Goal: Find specific page/section: Find specific page/section

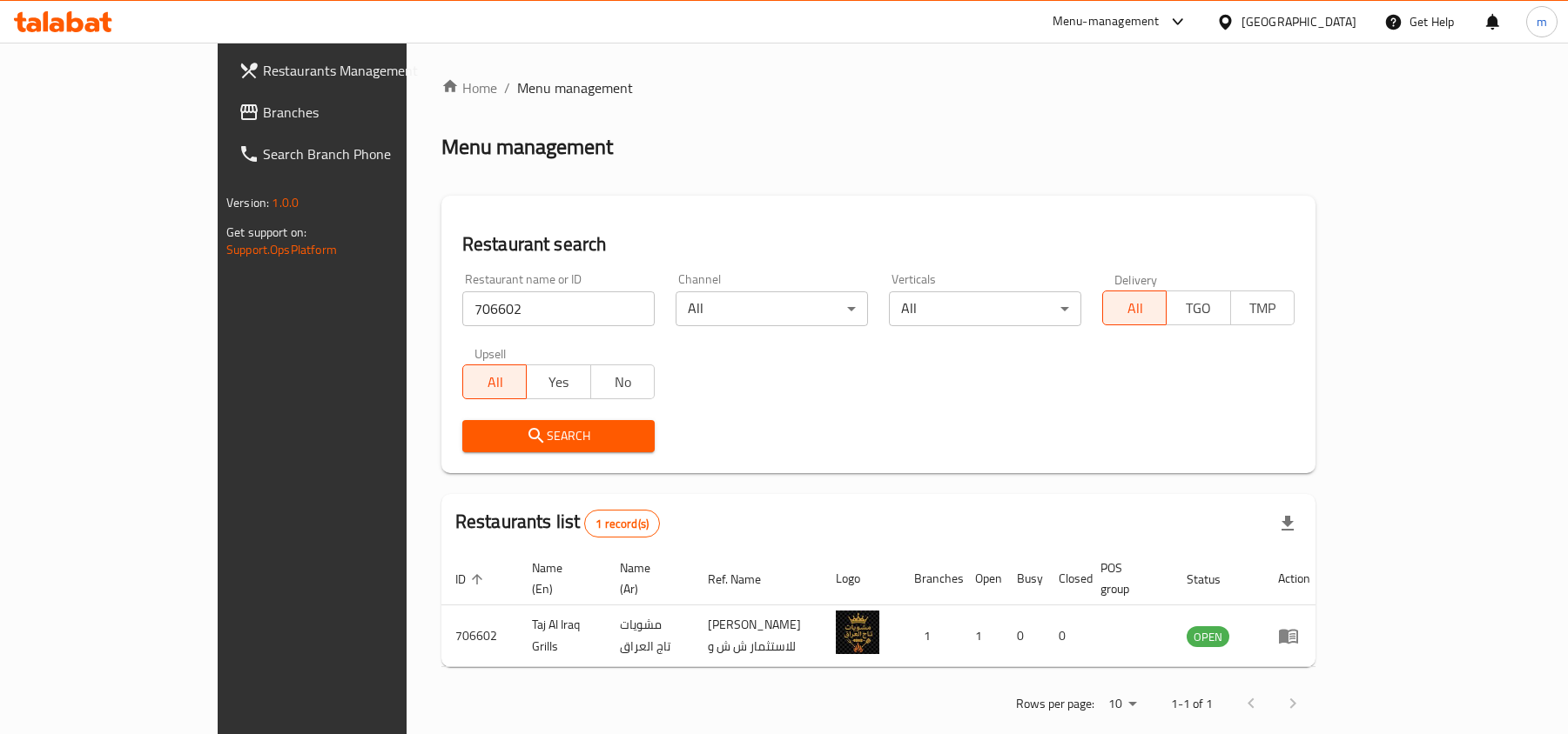
scroll to position [8, 0]
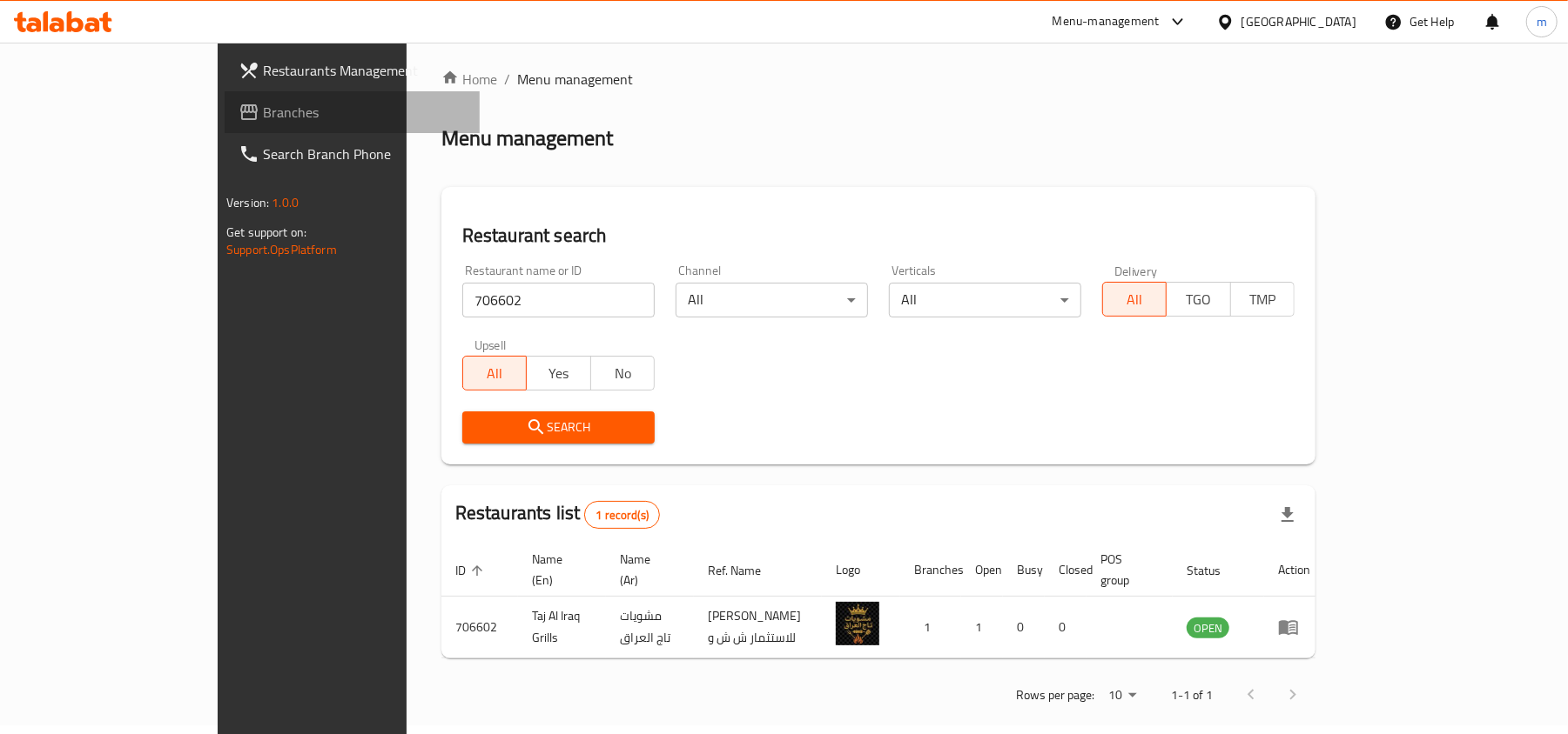
click at [263, 108] on span "Branches" at bounding box center [363, 112] width 203 height 21
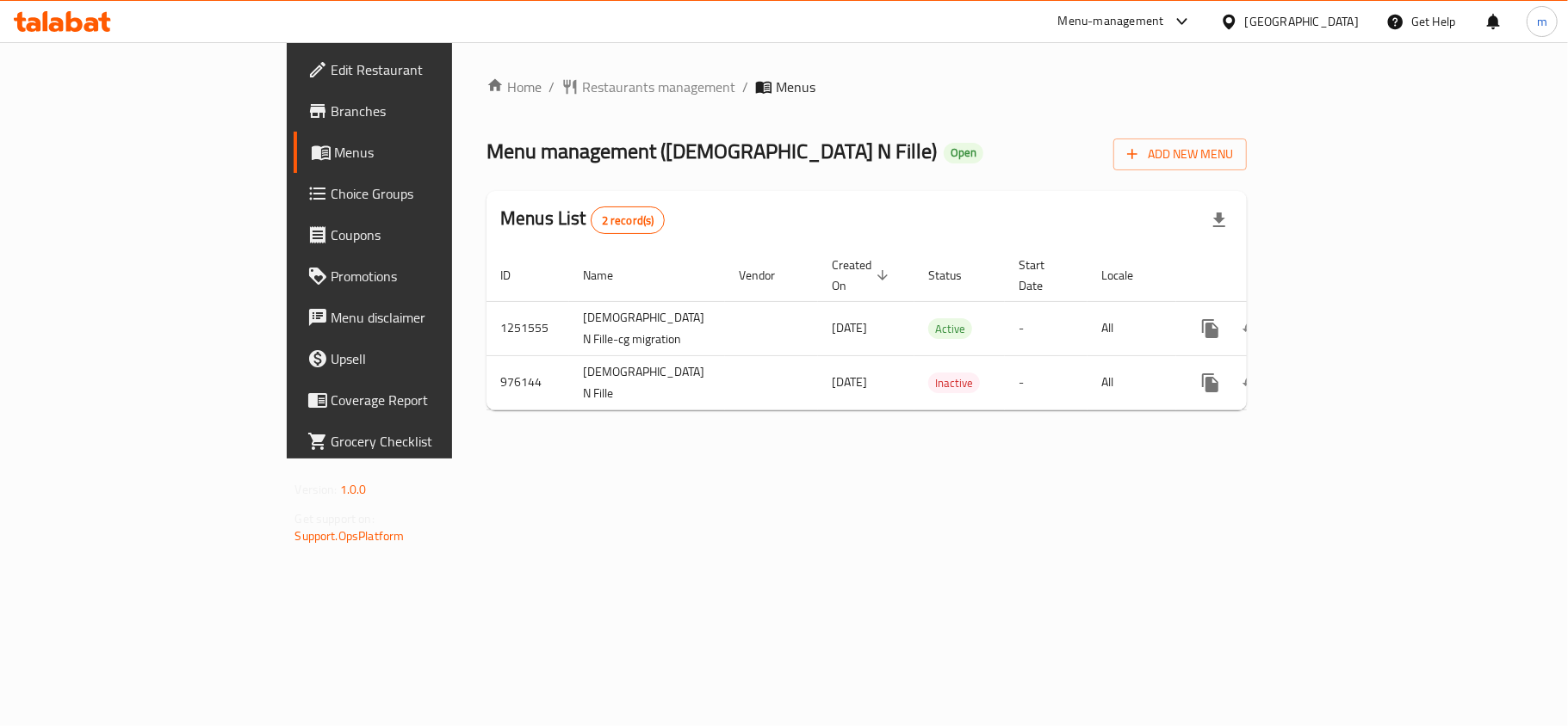
click at [582, 77] on span "Restaurants management" at bounding box center [659, 87] width 153 height 20
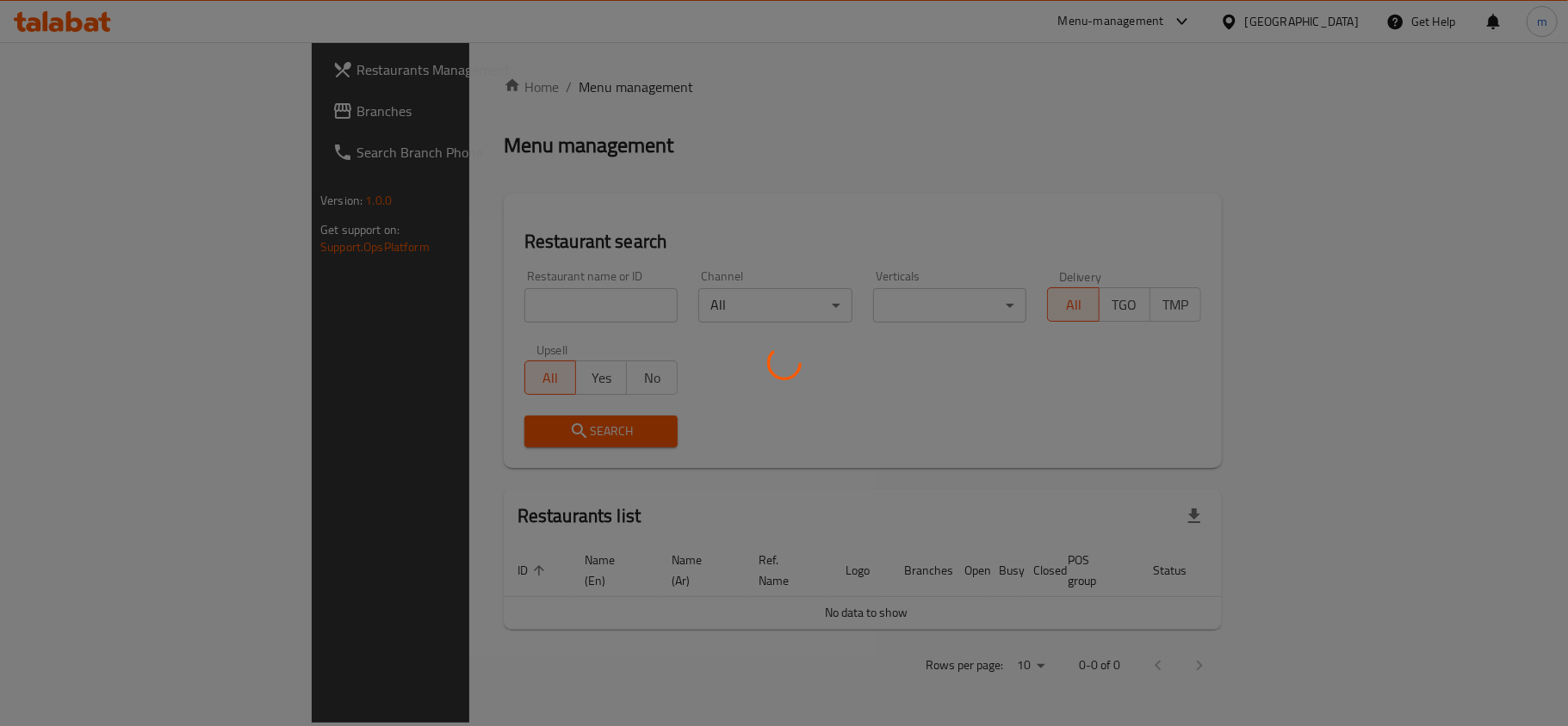
click at [445, 309] on div at bounding box center [784, 363] width 1568 height 726
click at [428, 301] on div at bounding box center [784, 363] width 1568 height 726
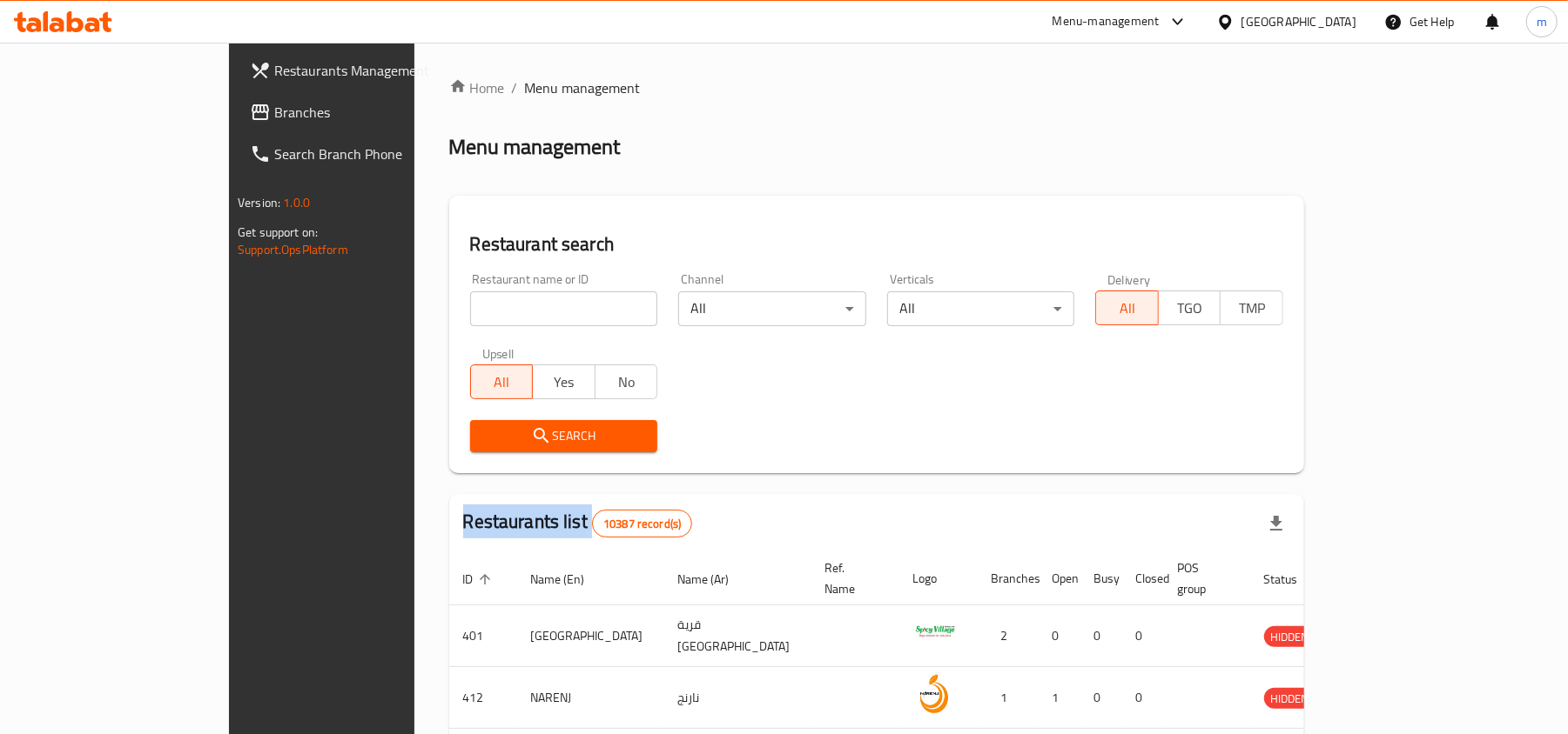
click at [449, 304] on div "Home / Menu management Menu management Restaurant search Restaurant name or ID …" at bounding box center [877, 638] width 855 height 1121
click at [470, 304] on input "search" at bounding box center [563, 308] width 188 height 35
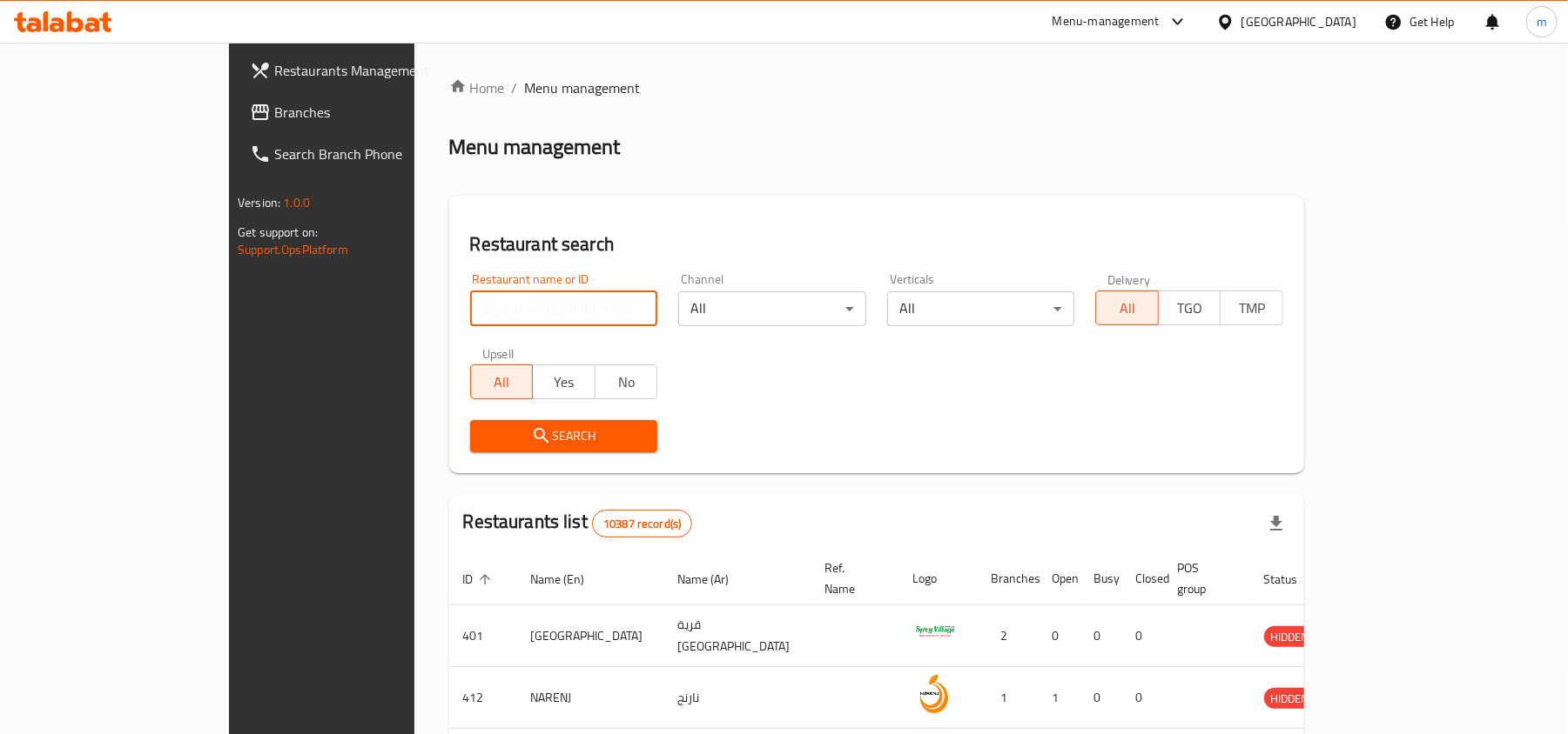
paste input "660007"
type input "660007"
click button "Search" at bounding box center [563, 436] width 188 height 32
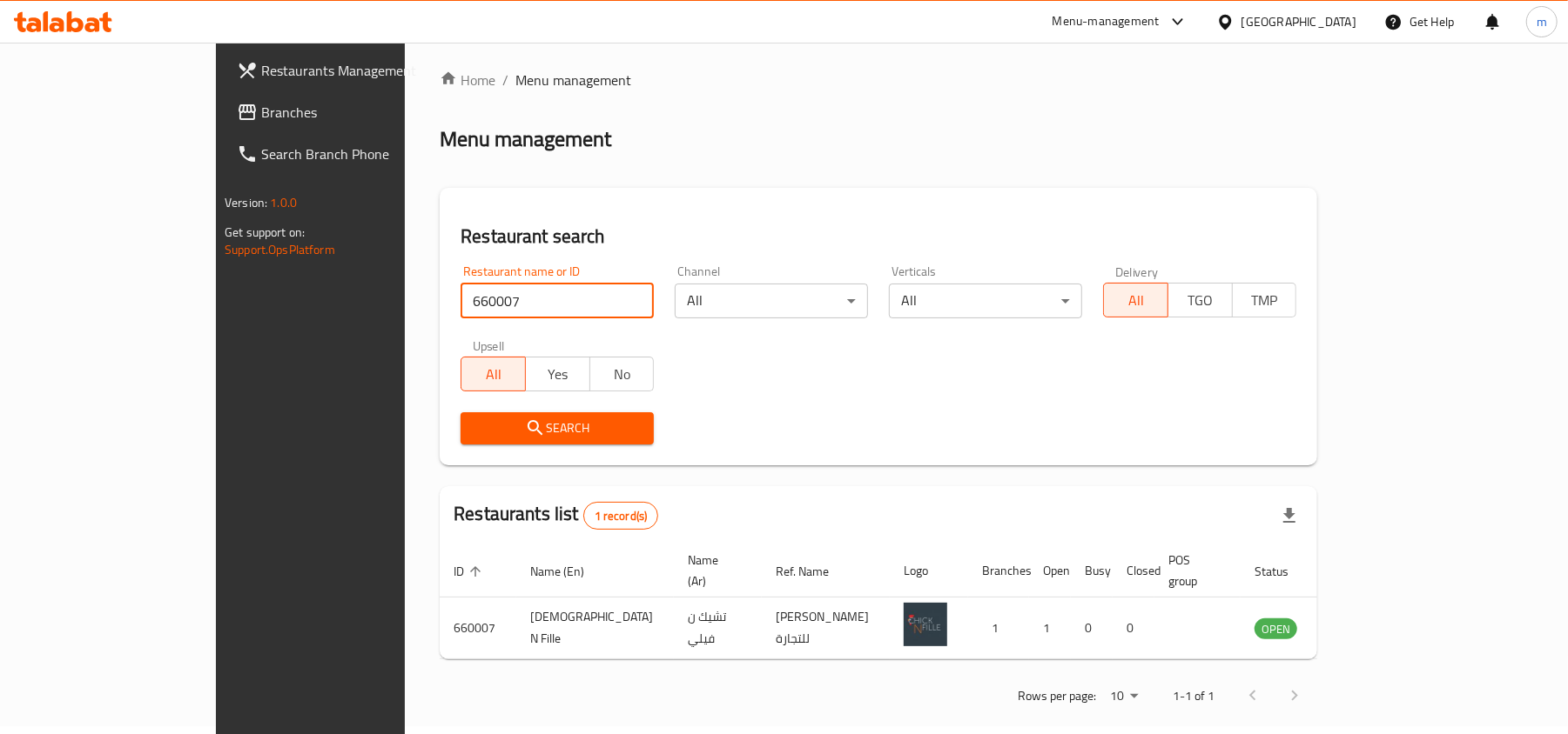
scroll to position [8, 0]
